Goal: Task Accomplishment & Management: Manage account settings

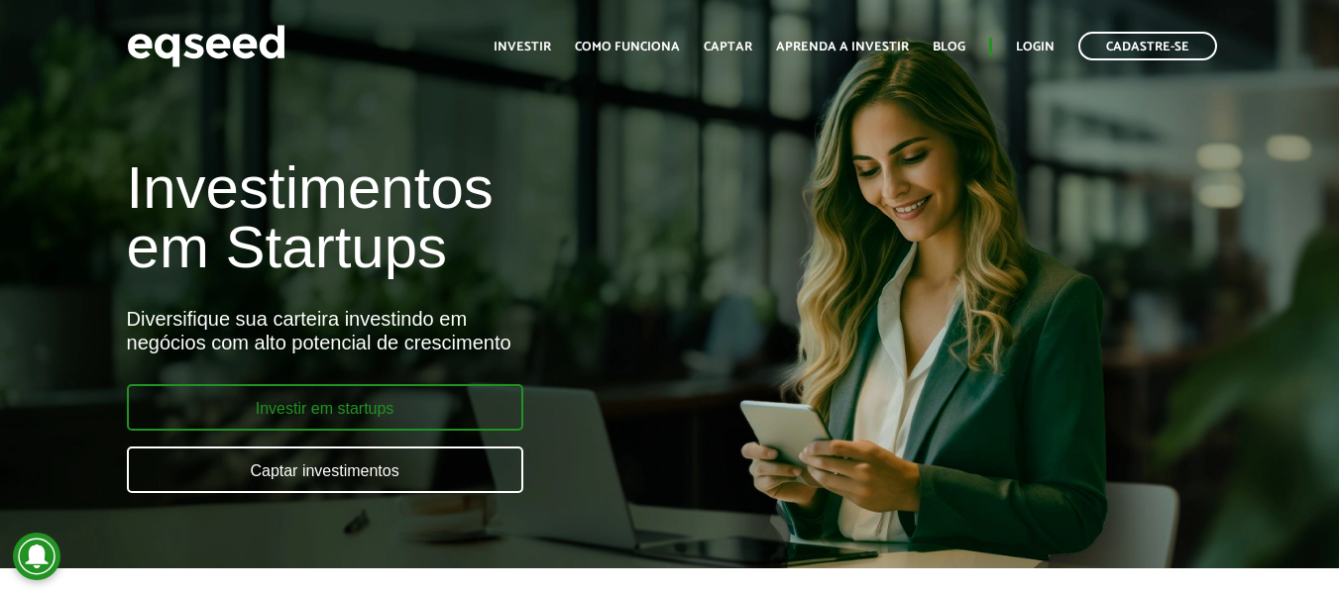
click at [407, 398] on link "Investir em startups" at bounding box center [325, 407] width 396 height 47
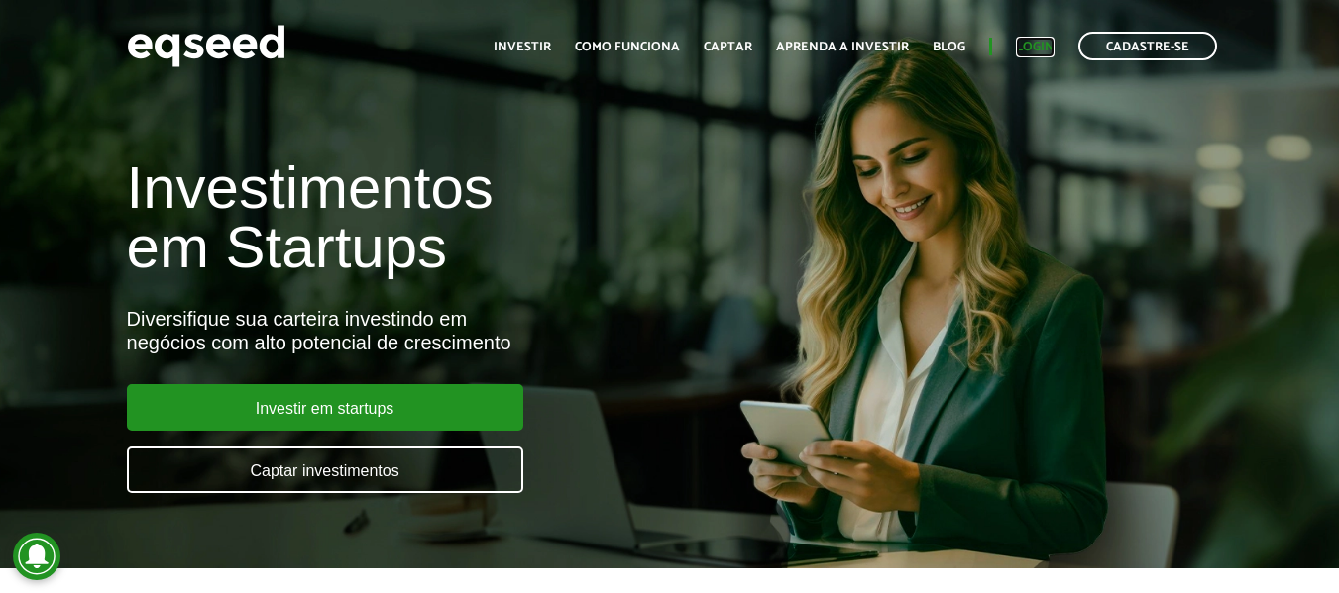
click at [1025, 45] on link "Login" at bounding box center [1035, 47] width 39 height 13
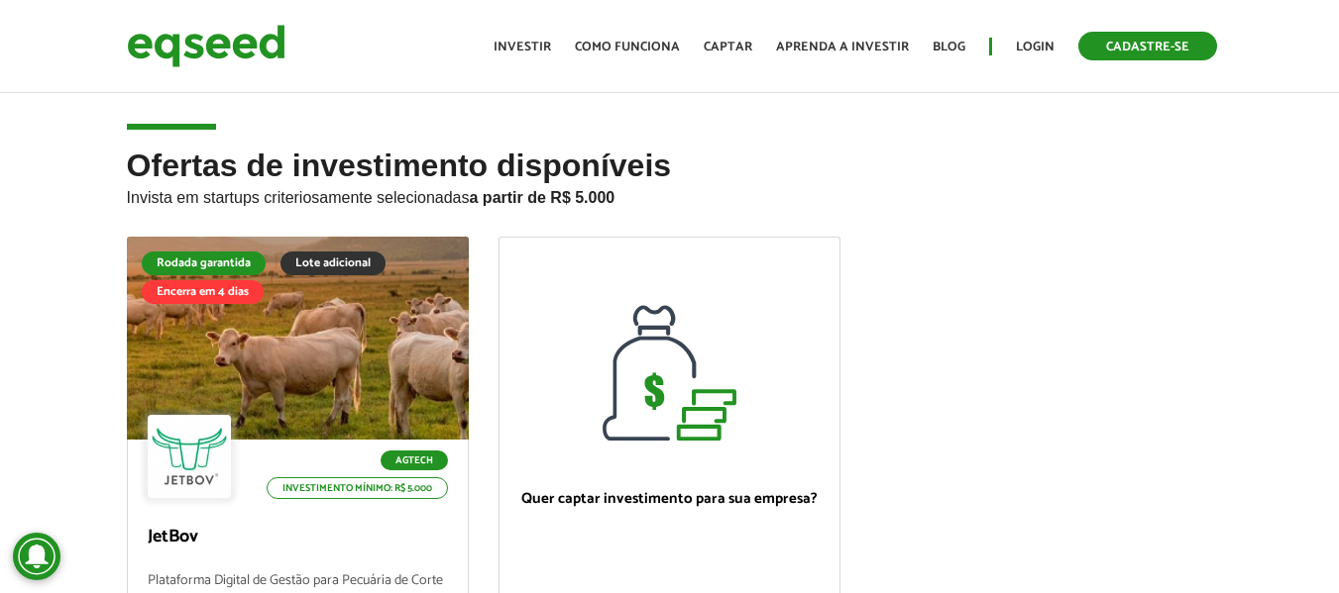
click at [1149, 52] on link "Cadastre-se" at bounding box center [1147, 46] width 139 height 29
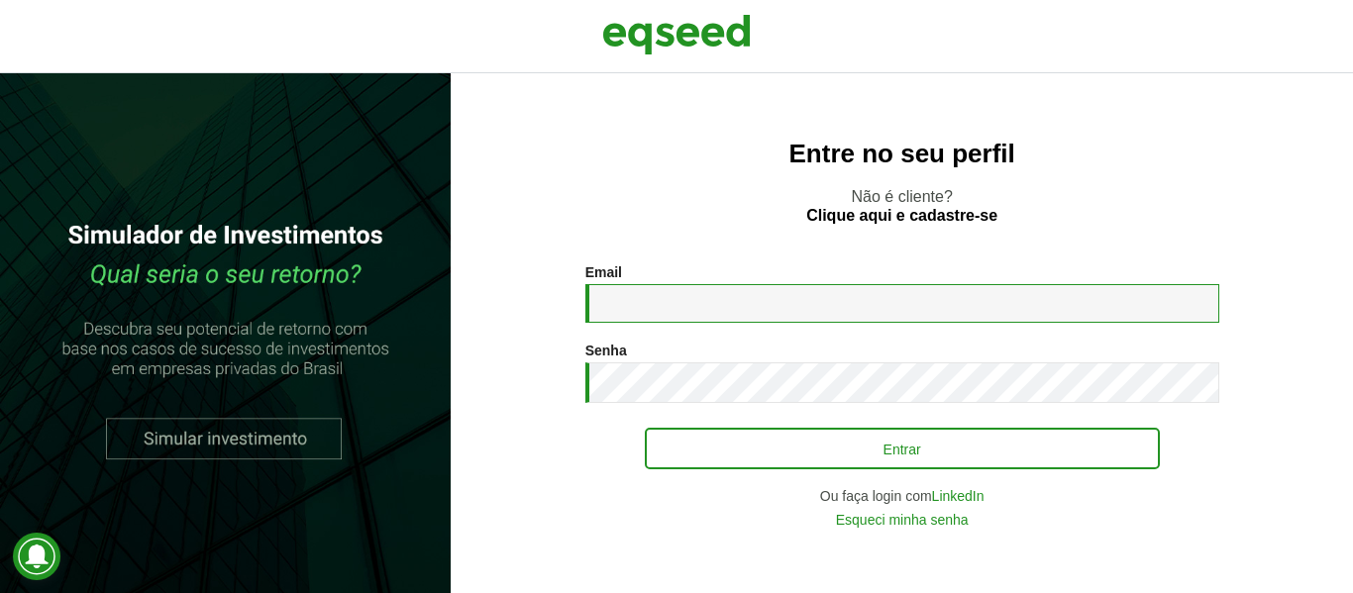
type input "**********"
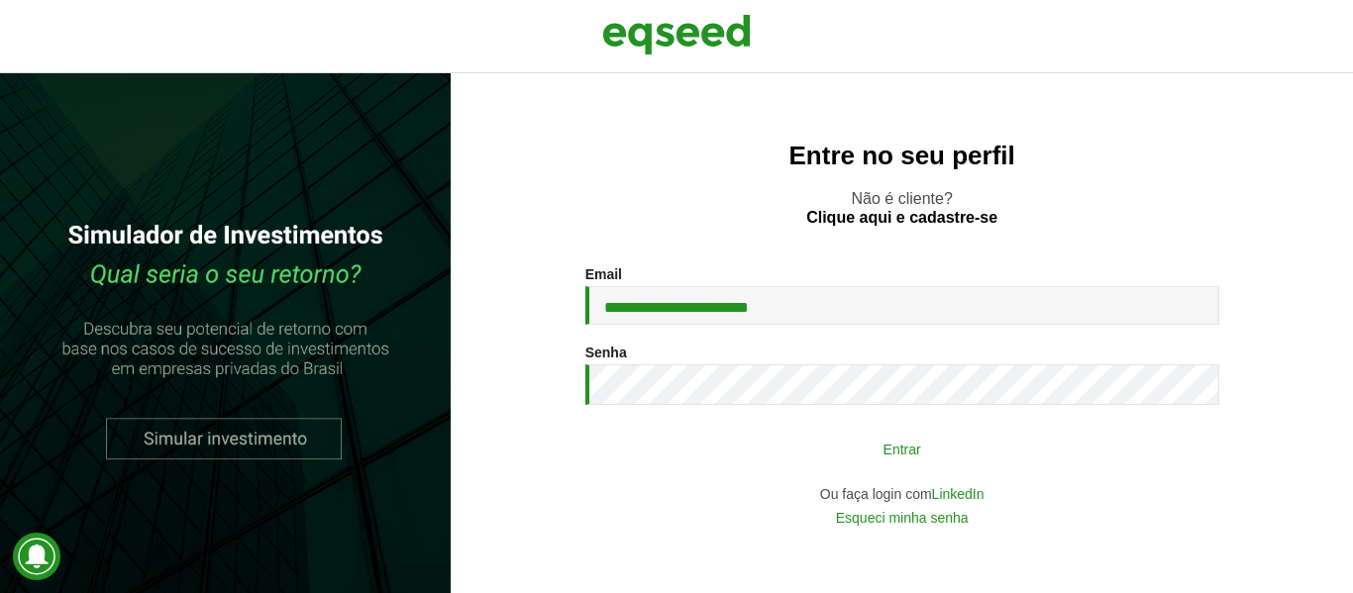
click at [852, 446] on button "Entrar" at bounding box center [902, 449] width 515 height 38
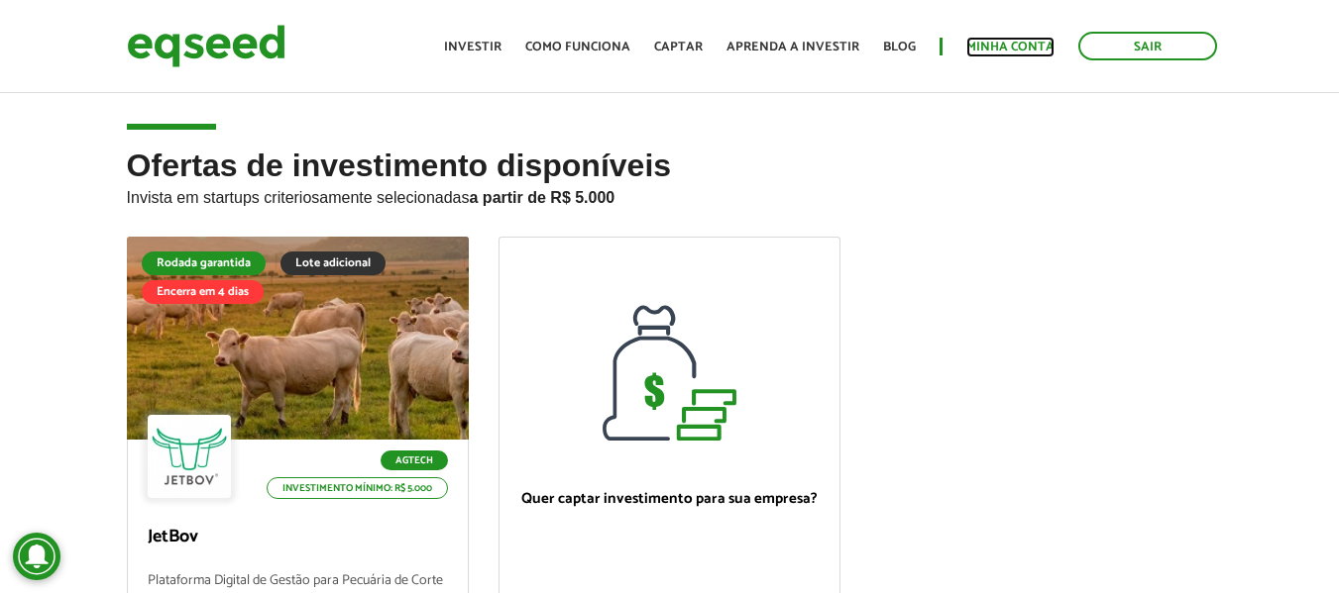
click at [1046, 52] on link "Minha conta" at bounding box center [1010, 47] width 88 height 13
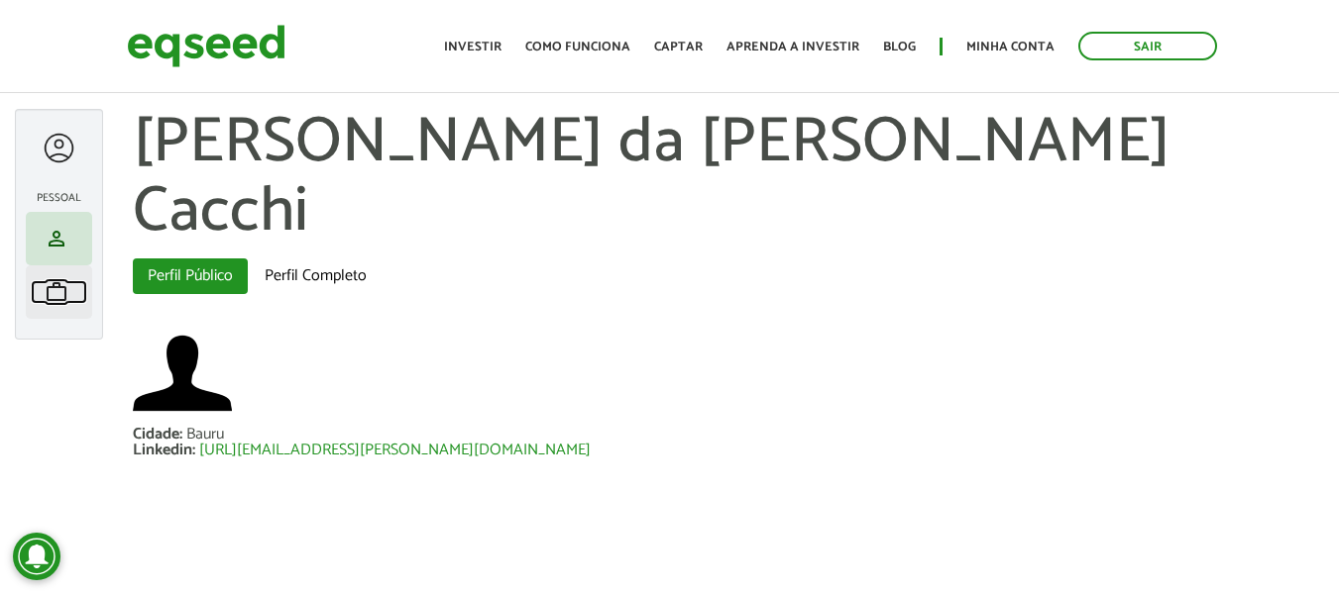
click at [54, 299] on span "work" at bounding box center [57, 292] width 24 height 24
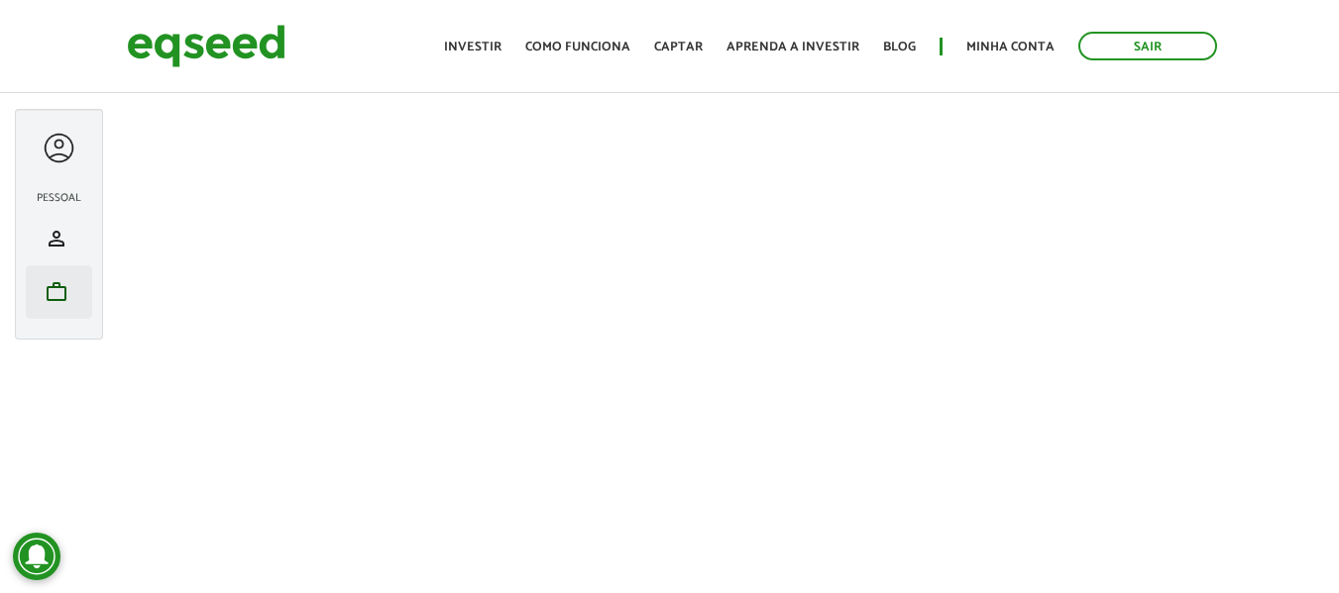
click at [86, 289] on li "work Meu portfólio" at bounding box center [59, 293] width 66 height 54
click at [77, 287] on link "work Meu portfólio" at bounding box center [59, 292] width 56 height 24
click at [66, 290] on span "work" at bounding box center [57, 292] width 24 height 24
click at [58, 140] on div at bounding box center [59, 148] width 37 height 37
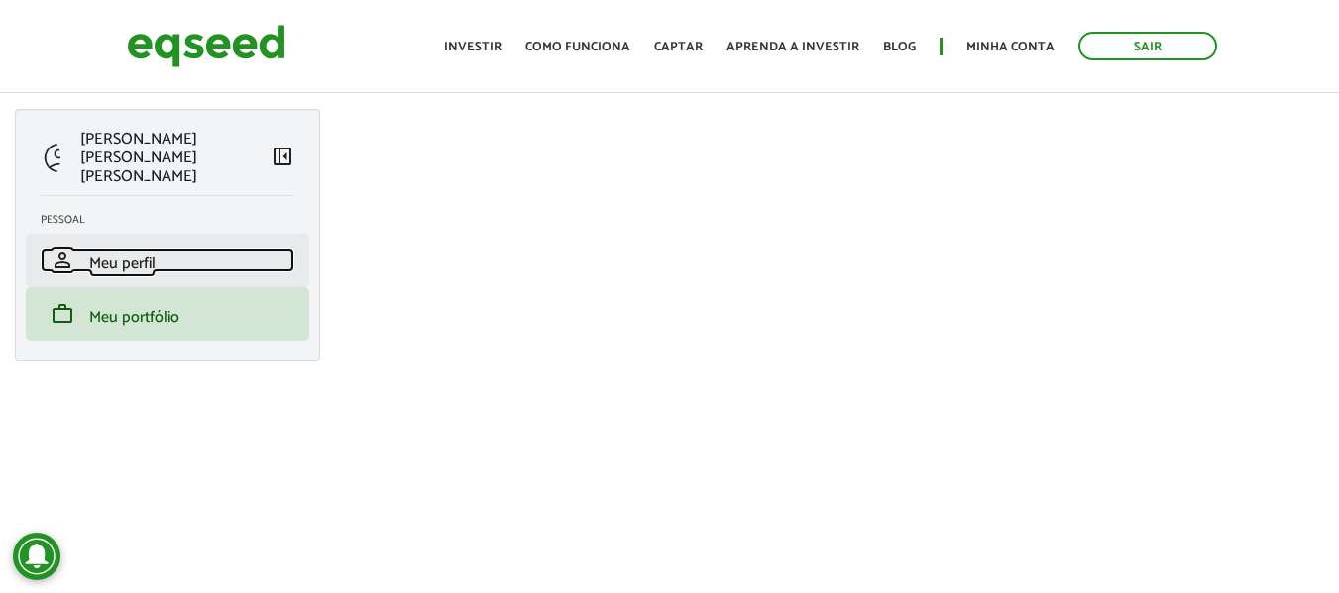
click at [122, 251] on span "Meu perfil" at bounding box center [122, 264] width 66 height 27
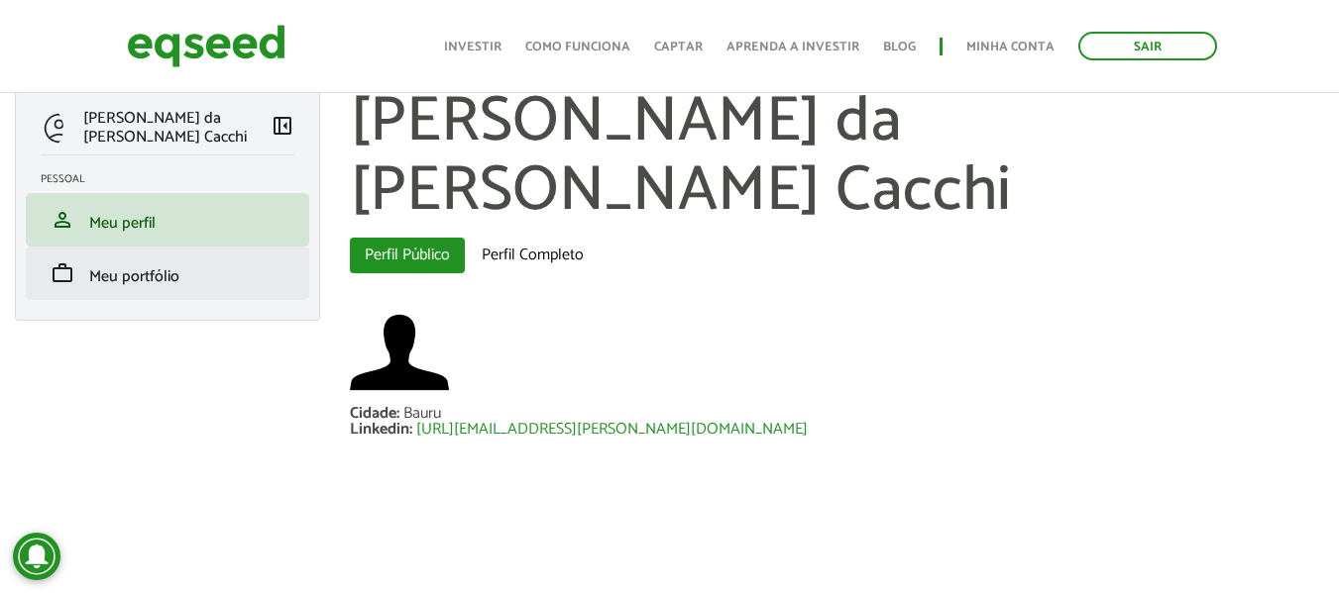
click at [182, 291] on li "work Meu portfólio" at bounding box center [167, 274] width 283 height 54
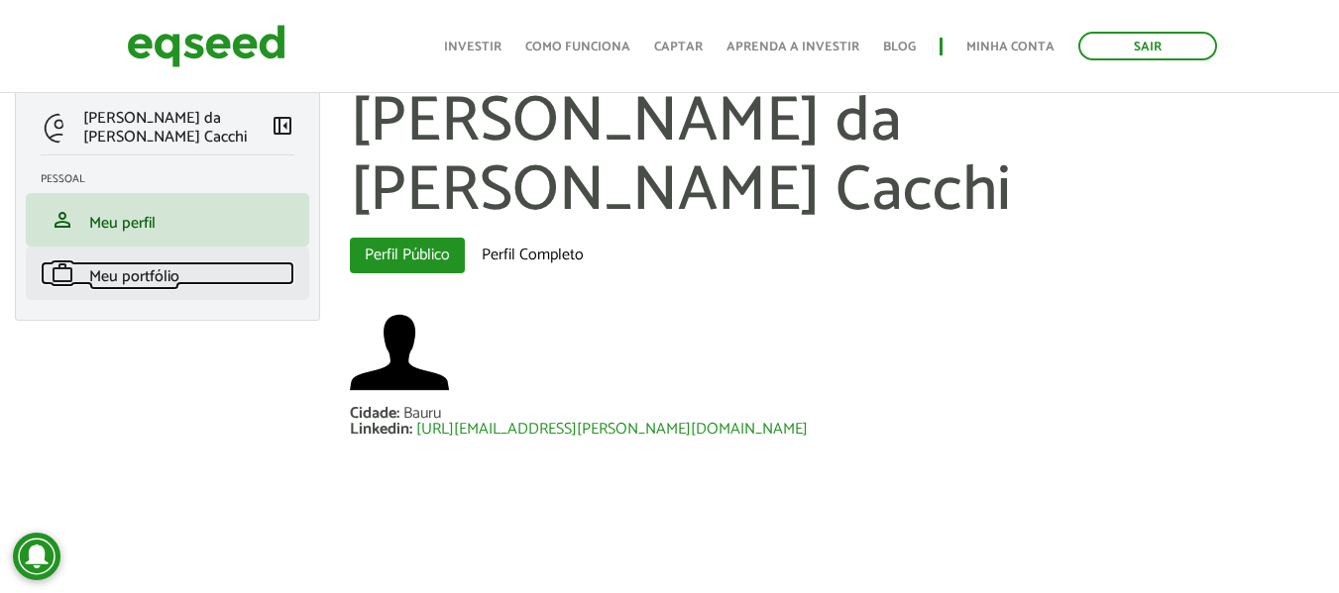
click at [169, 281] on span "Meu portfólio" at bounding box center [134, 277] width 90 height 27
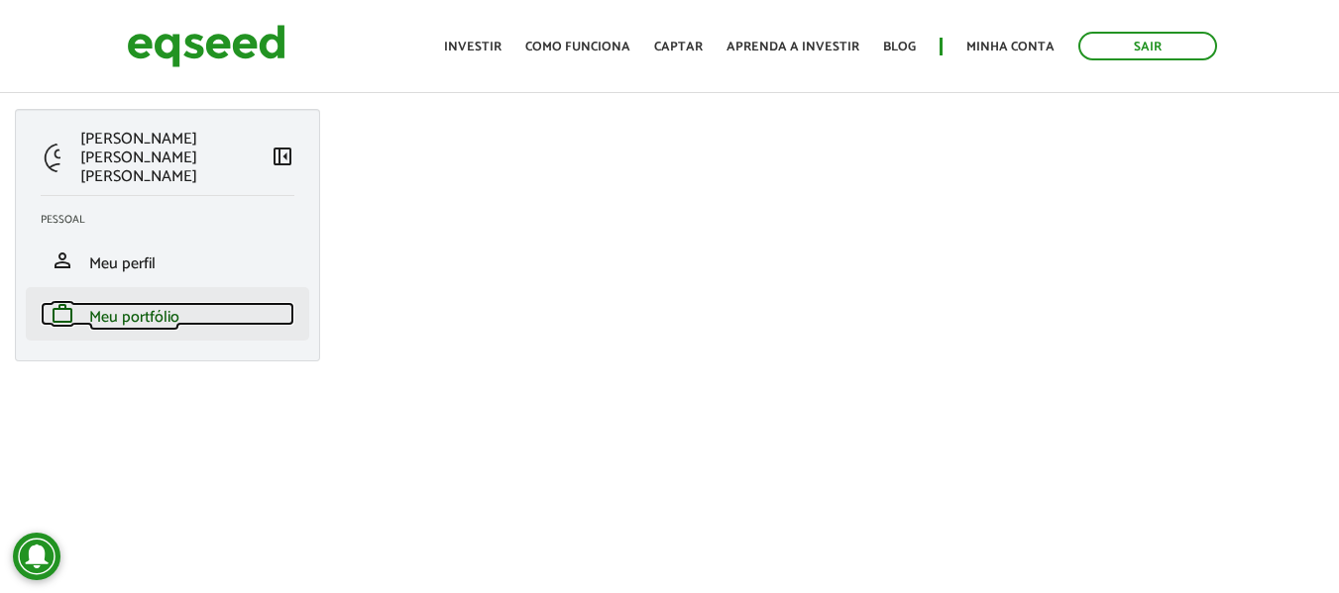
click at [173, 304] on span "Meu portfólio" at bounding box center [134, 317] width 90 height 27
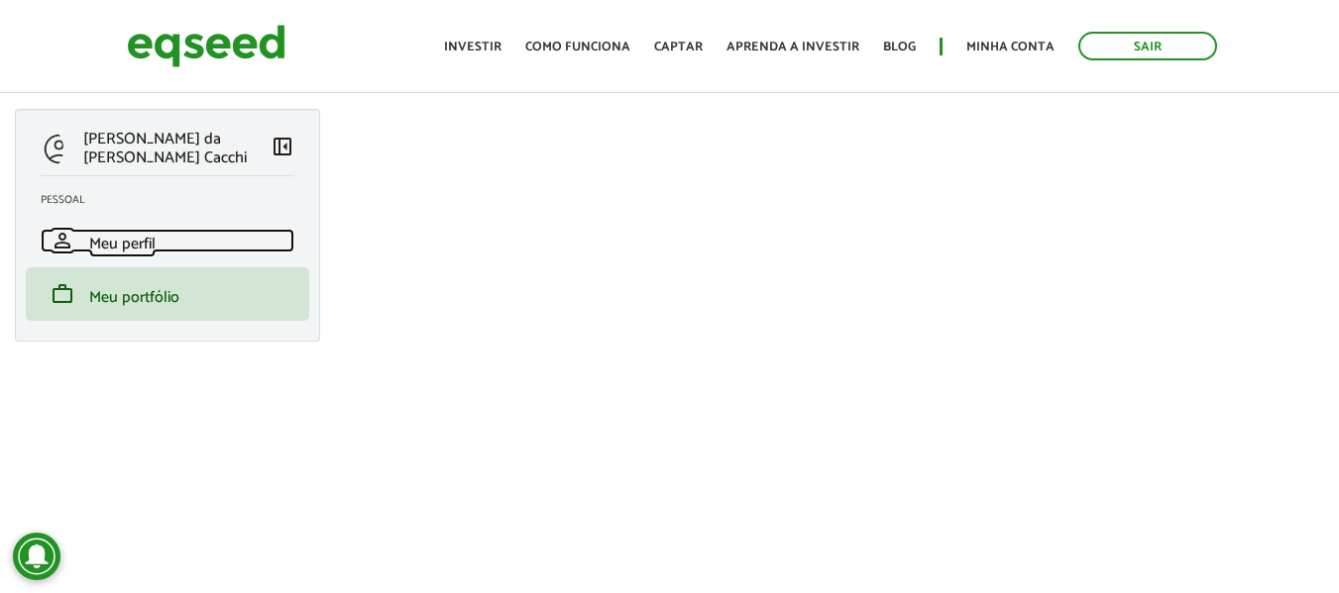
click at [134, 246] on span "Meu perfil" at bounding box center [122, 244] width 66 height 27
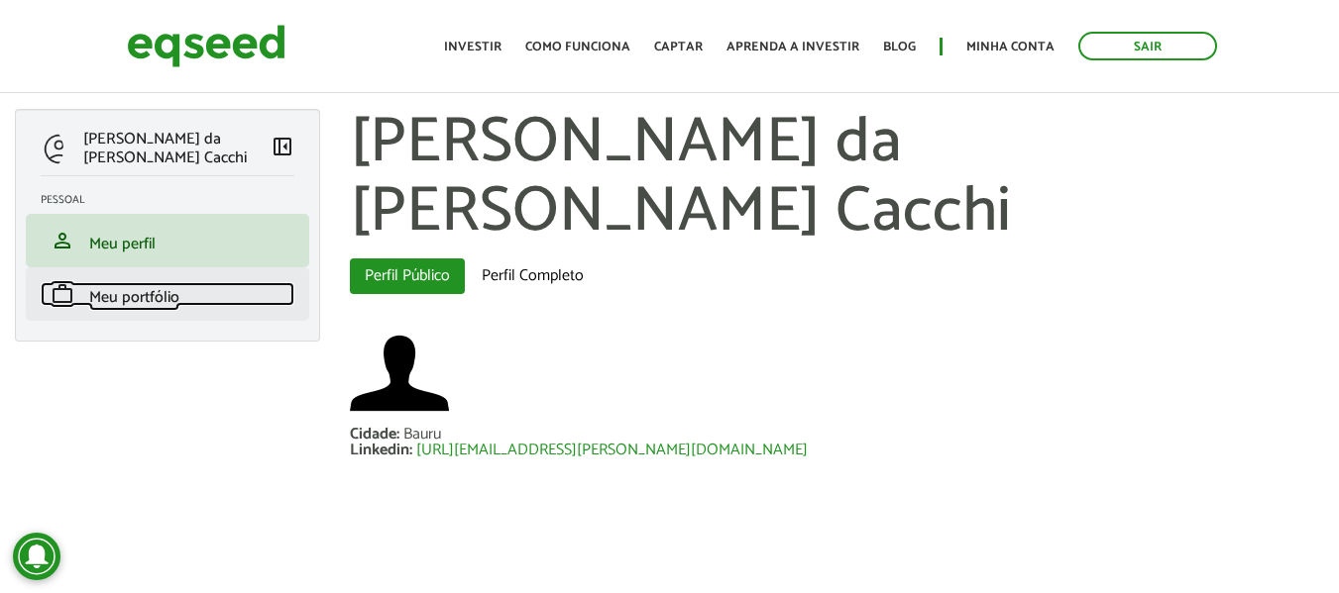
click at [154, 309] on span "Meu portfólio" at bounding box center [134, 297] width 90 height 27
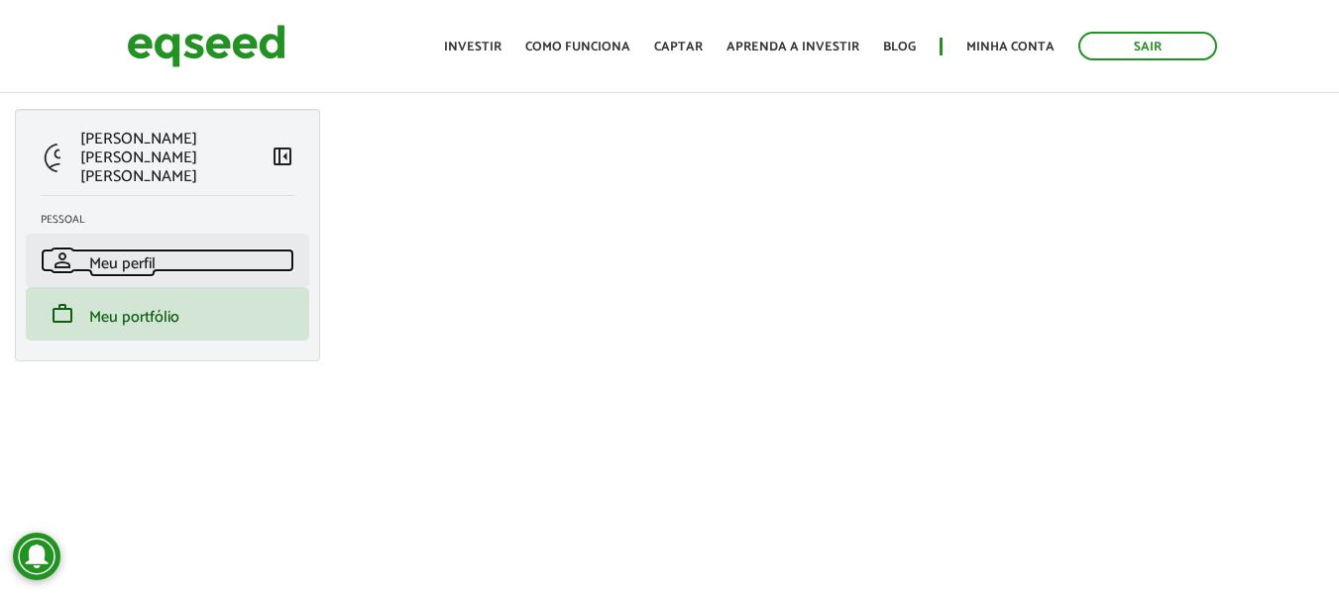
click at [133, 251] on span "Meu perfil" at bounding box center [122, 264] width 66 height 27
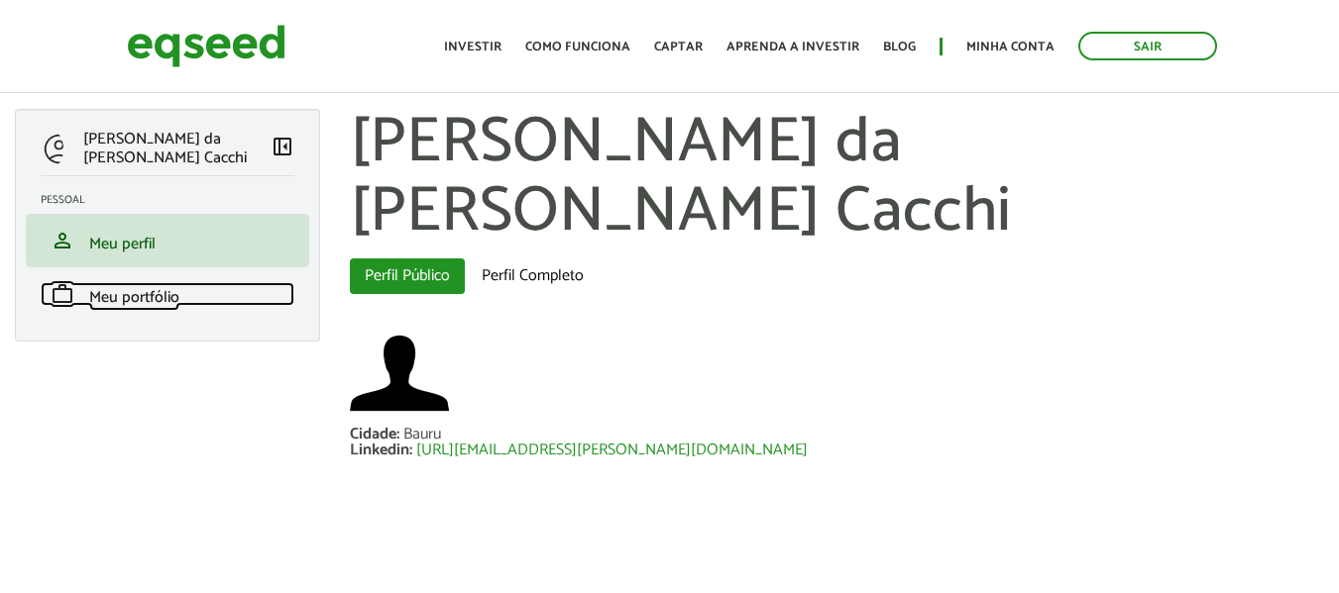
click at [161, 293] on span "Meu portfólio" at bounding box center [134, 297] width 90 height 27
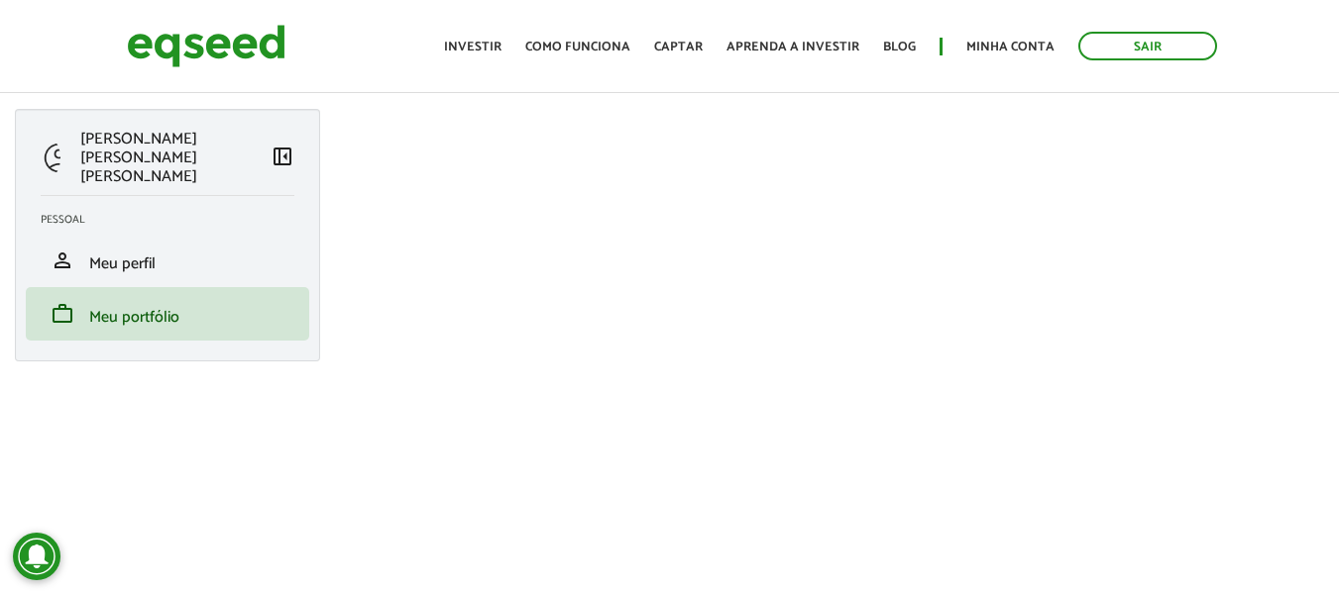
scroll to position [99, 0]
